Goal: Information Seeking & Learning: Learn about a topic

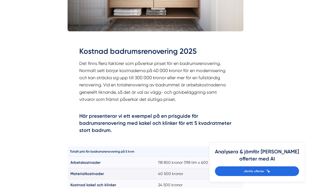
scroll to position [243, 0]
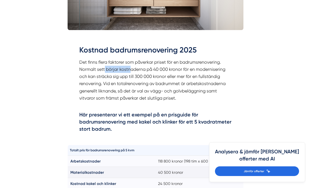
drag, startPoint x: 104, startPoint y: 70, endPoint x: 144, endPoint y: 73, distance: 40.0
click at [143, 73] on p "Det finns flera faktorer som påverkar priset för en badrumsrenovering. Normalt …" at bounding box center [155, 83] width 152 height 50
click at [130, 78] on p "Det finns flera faktorer som påverkar priset för en badrumsrenovering. Normalt …" at bounding box center [155, 83] width 152 height 50
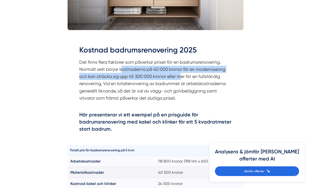
drag, startPoint x: 121, startPoint y: 67, endPoint x: 181, endPoint y: 76, distance: 60.2
click at [181, 76] on p "Det finns flera faktorer som påverkar priset för en badrumsrenovering. Normalt …" at bounding box center [155, 83] width 152 height 50
click at [199, 79] on p "Det finns flera faktorer som påverkar priset för en badrumsrenovering. Normalt …" at bounding box center [155, 83] width 152 height 50
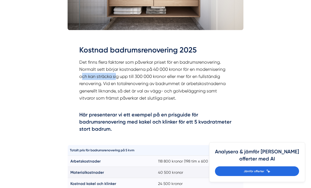
drag, startPoint x: 81, startPoint y: 76, endPoint x: 121, endPoint y: 82, distance: 41.0
click at [121, 82] on p "Det finns flera faktorer som påverkar priset för en badrumsrenovering. Normalt …" at bounding box center [155, 83] width 152 height 50
click at [129, 84] on p "Det finns flera faktorer som påverkar priset för en badrumsrenovering. Normalt …" at bounding box center [155, 83] width 152 height 50
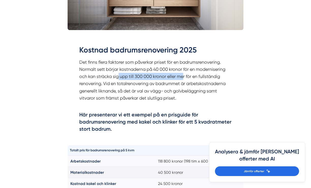
drag, startPoint x: 119, startPoint y: 76, endPoint x: 215, endPoint y: 92, distance: 97.2
click at [214, 91] on p "Det finns flera faktorer som påverkar priset för en badrumsrenovering. Normalt …" at bounding box center [155, 83] width 152 height 50
click at [224, 89] on p "Det finns flera faktorer som påverkar priset för en badrumsrenovering. Normalt …" at bounding box center [155, 83] width 152 height 50
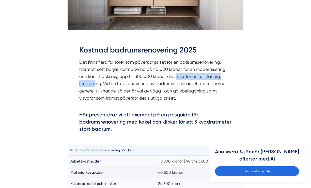
drag, startPoint x: 176, startPoint y: 74, endPoint x: 82, endPoint y: 83, distance: 94.7
click at [82, 83] on p "Det finns flera faktorer som påverkar priset för en badrumsrenovering. Normalt …" at bounding box center [155, 83] width 152 height 50
click at [106, 84] on p "Det finns flera faktorer som påverkar priset för en badrumsrenovering. Normalt …" at bounding box center [155, 83] width 152 height 50
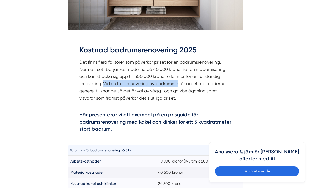
drag, startPoint x: 103, startPoint y: 83, endPoint x: 179, endPoint y: 88, distance: 76.4
click at [179, 88] on p "Det finns flera faktorer som påverkar priset för en badrumsrenovering. Normalt …" at bounding box center [155, 83] width 152 height 50
click at [189, 88] on p "Det finns flera faktorer som påverkar priset för en badrumsrenovering. Normalt …" at bounding box center [155, 83] width 152 height 50
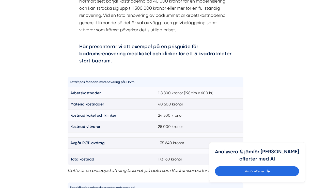
scroll to position [312, 0]
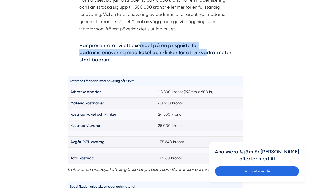
drag, startPoint x: 137, startPoint y: 45, endPoint x: 210, endPoint y: 56, distance: 73.4
click at [210, 56] on h4 "Här presenterar vi ett exempel på en prisguide för badrumsrenovering med kakel …" at bounding box center [155, 53] width 152 height 23
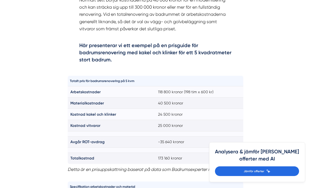
click at [131, 63] on h4 "Här presenterar vi ett exempel på en prisguide för badrumsrenovering med kakel …" at bounding box center [155, 53] width 152 height 23
drag, startPoint x: 127, startPoint y: 52, endPoint x: 182, endPoint y: 65, distance: 56.5
click at [181, 64] on h4 "Här presenterar vi ett exempel på en prisguide för badrumsrenovering med kakel …" at bounding box center [155, 53] width 152 height 23
click at [185, 65] on h4 "Här presenterar vi ett exempel på en prisguide för badrumsrenovering med kakel …" at bounding box center [155, 53] width 152 height 23
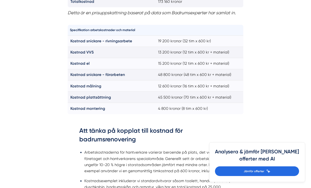
scroll to position [469, 0]
